Goal: Task Accomplishment & Management: Complete application form

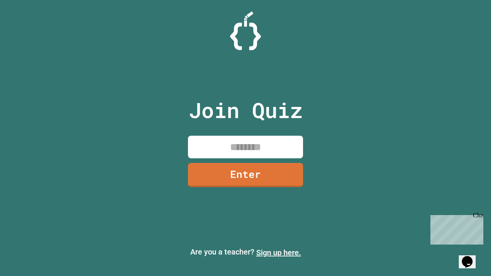
click at [279, 253] on link "Sign up here." at bounding box center [278, 252] width 45 height 9
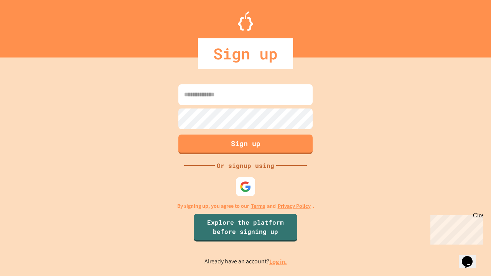
click at [279, 262] on link "Log in." at bounding box center [279, 262] width 18 height 8
